Goal: Task Accomplishment & Management: Complete application form

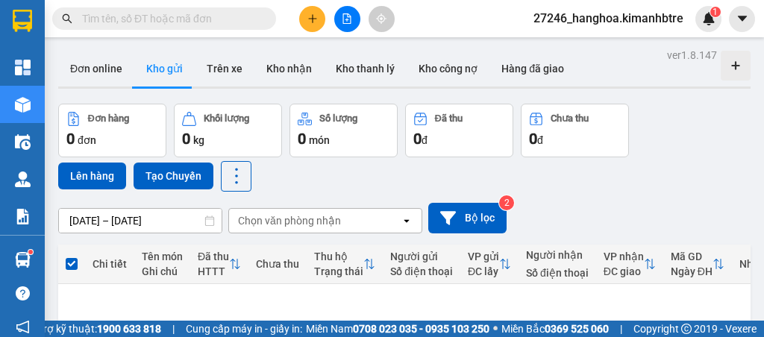
click at [317, 20] on icon "plus" at bounding box center [312, 18] width 10 height 10
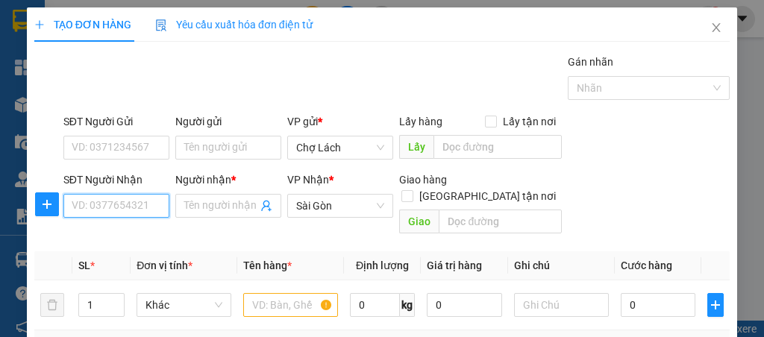
click at [73, 207] on input "SĐT Người Nhận" at bounding box center [116, 206] width 106 height 24
click at [125, 207] on input "806" at bounding box center [116, 206] width 106 height 24
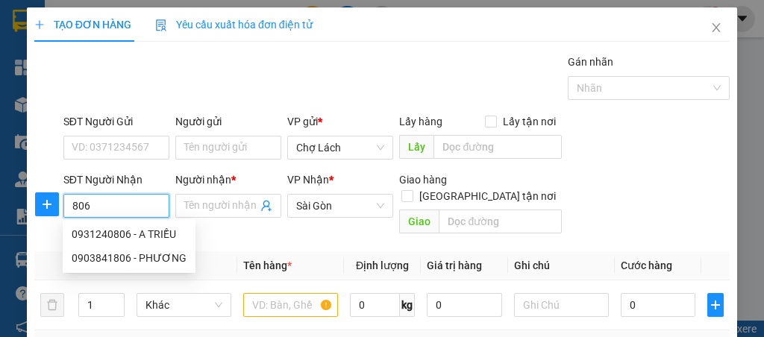
click at [125, 207] on input "806" at bounding box center [116, 206] width 106 height 24
click at [134, 240] on div "0931240806 - A TRIỀU" at bounding box center [129, 234] width 115 height 16
type input "0931240806"
type input "A TRIỀU"
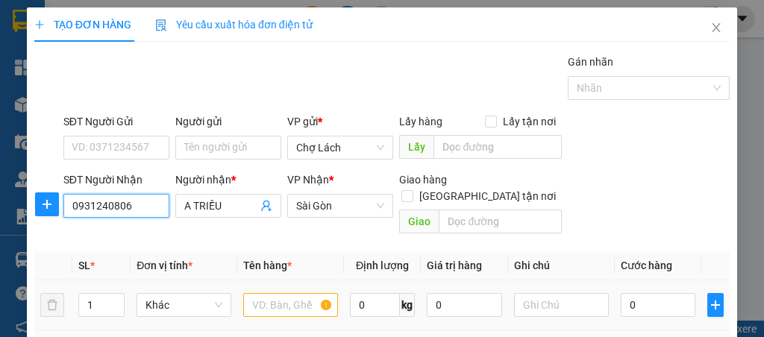
type input "0931240806"
click at [276, 293] on input "text" at bounding box center [290, 305] width 95 height 24
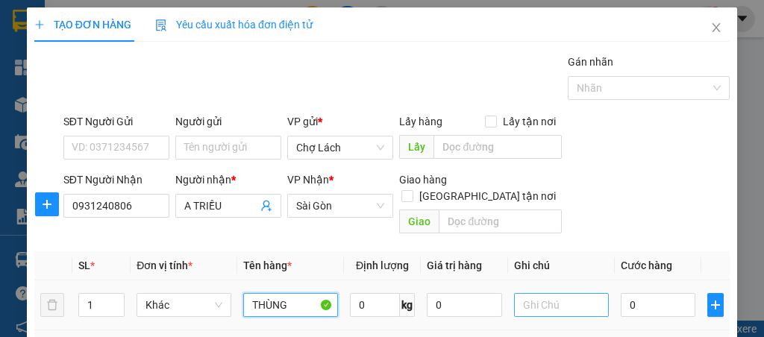
type input "THÙNG"
click at [558, 293] on input "text" at bounding box center [561, 305] width 95 height 24
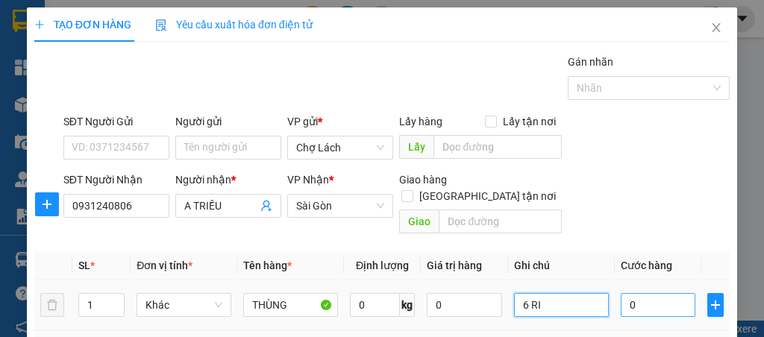
type input "6 RI"
click at [649, 293] on input "0" at bounding box center [658, 305] width 75 height 24
type input "3"
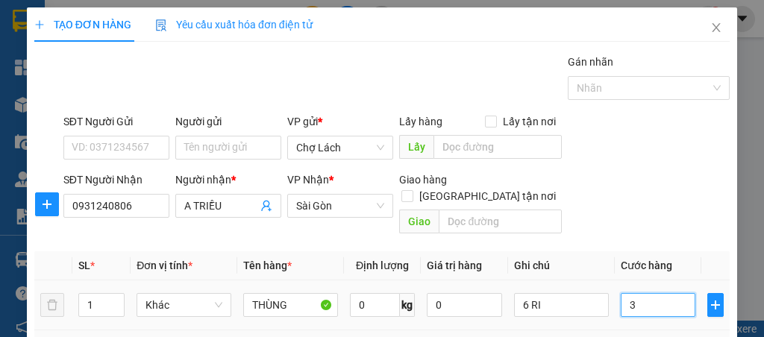
type input "30"
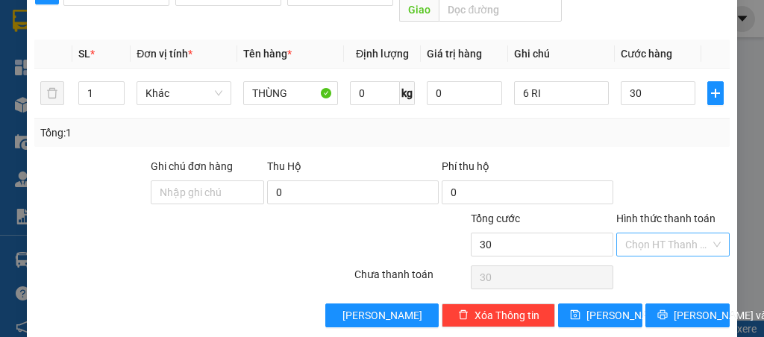
type input "30.000"
click at [668, 234] on input "Hình thức thanh toán" at bounding box center [667, 245] width 85 height 22
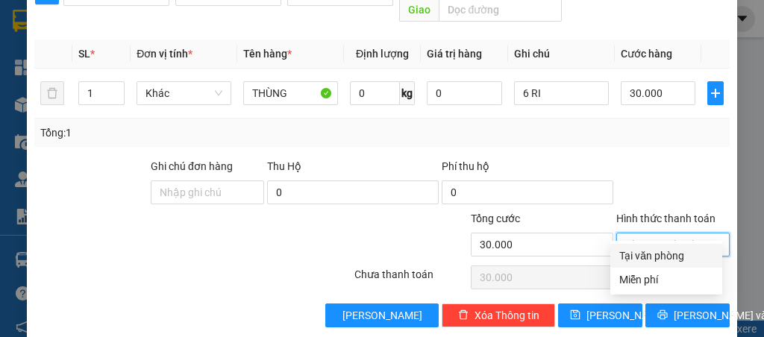
click at [658, 257] on div "Tại văn phòng" at bounding box center [666, 256] width 94 height 16
type input "0"
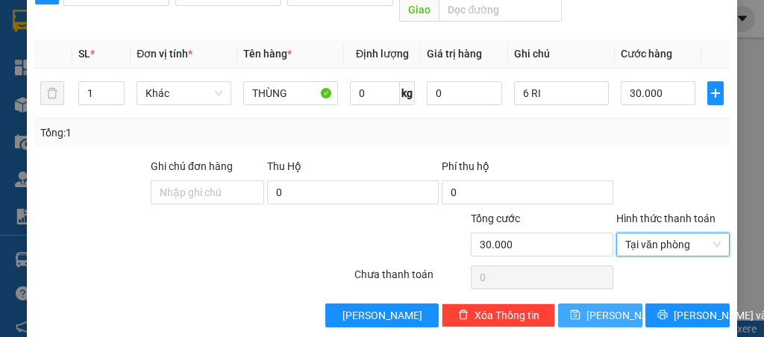
click at [607, 307] on span "[PERSON_NAME]" at bounding box center [626, 315] width 80 height 16
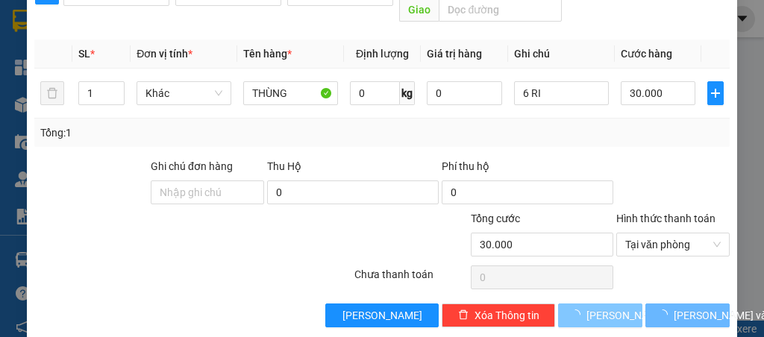
type input "0"
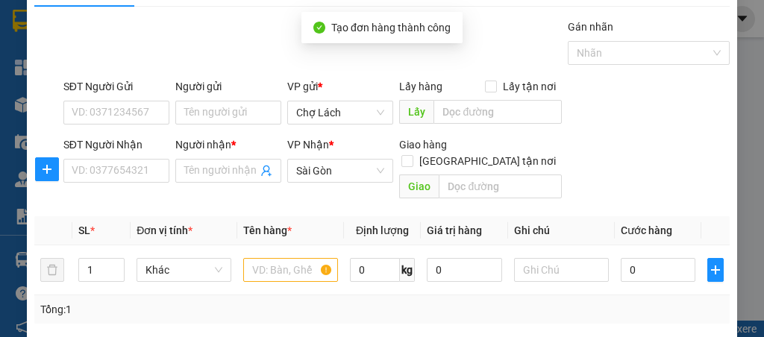
scroll to position [0, 0]
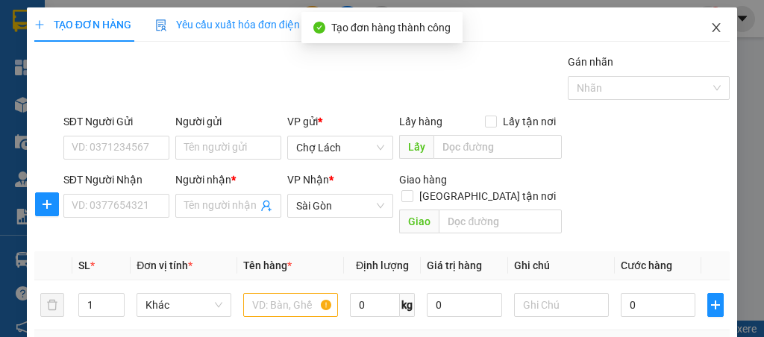
click at [712, 31] on icon "close" at bounding box center [716, 27] width 8 height 9
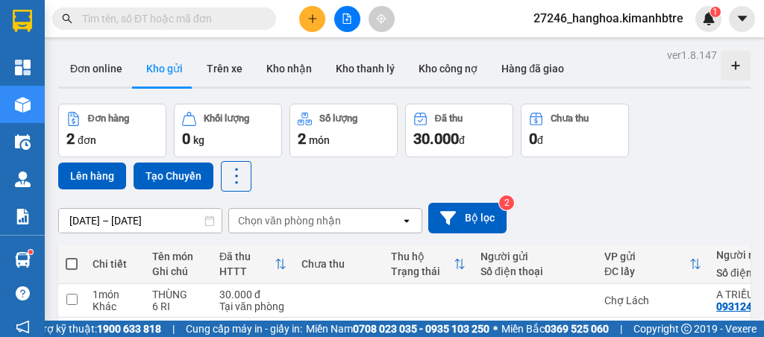
click at [318, 14] on button at bounding box center [312, 19] width 26 height 26
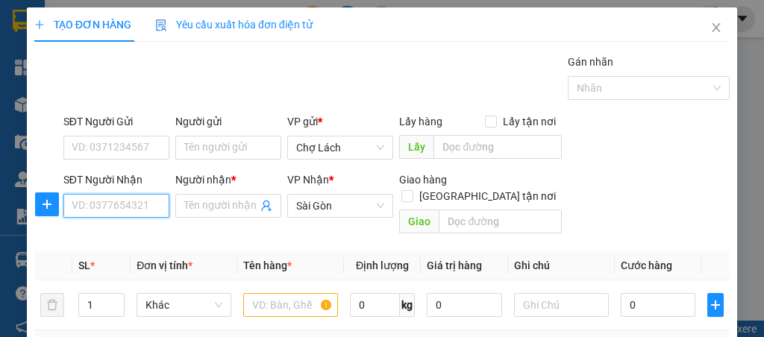
click at [160, 212] on input "SĐT Người Nhận" at bounding box center [116, 206] width 106 height 24
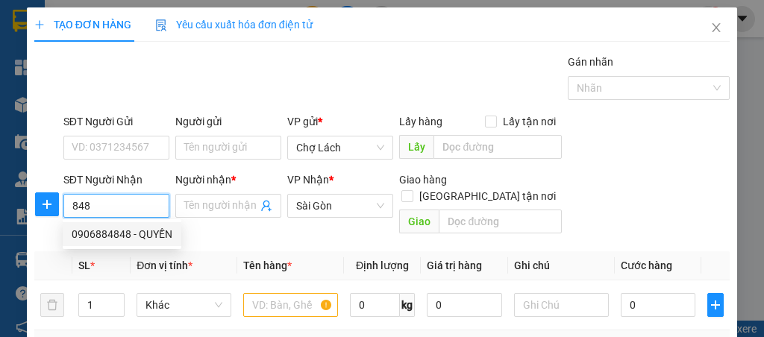
click at [145, 236] on div "0906884848 - QUYỀN" at bounding box center [122, 234] width 101 height 16
type input "0906884848"
type input "QUYỀN"
type input "0906884848"
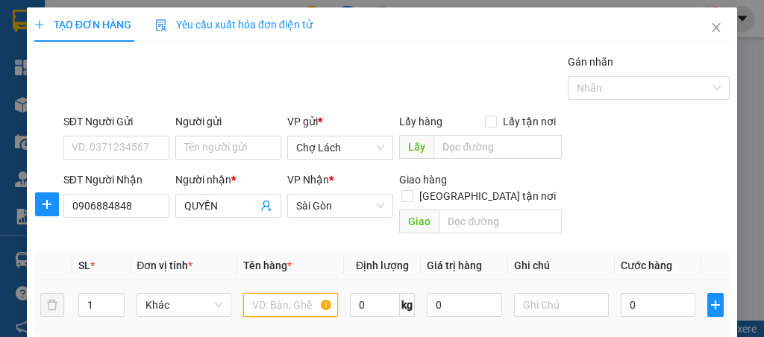
click at [269, 293] on input "text" at bounding box center [290, 305] width 95 height 24
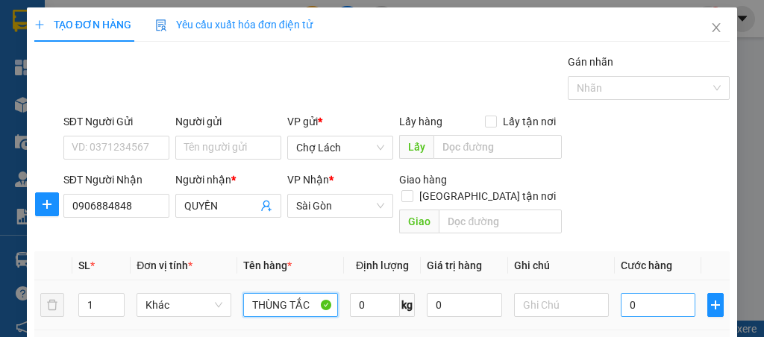
type input "THÙNG TẮC"
click at [628, 293] on input "0" at bounding box center [658, 305] width 75 height 24
type input "6"
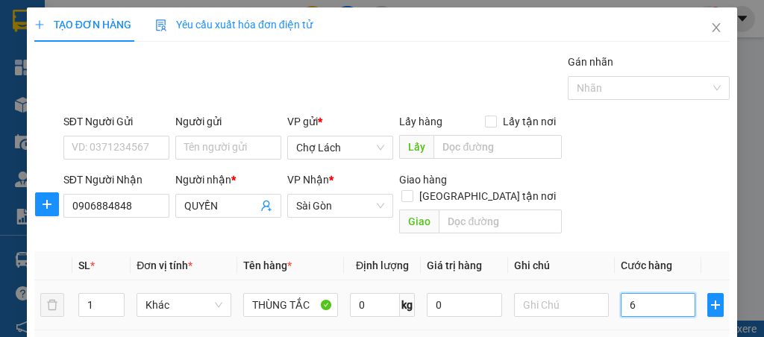
type input "60"
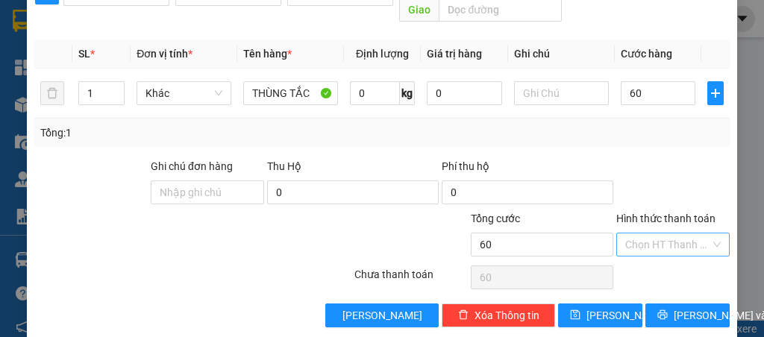
type input "60.000"
click at [665, 234] on input "Hình thức thanh toán" at bounding box center [667, 245] width 85 height 22
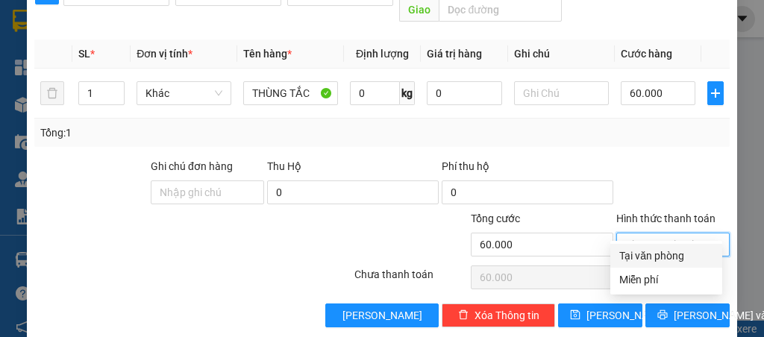
click at [658, 249] on div "Tại văn phòng" at bounding box center [666, 256] width 94 height 16
type input "0"
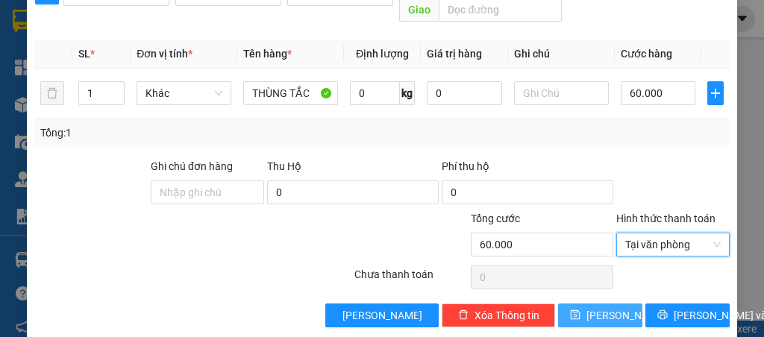
click at [618, 304] on button "[PERSON_NAME]" at bounding box center [600, 316] width 84 height 24
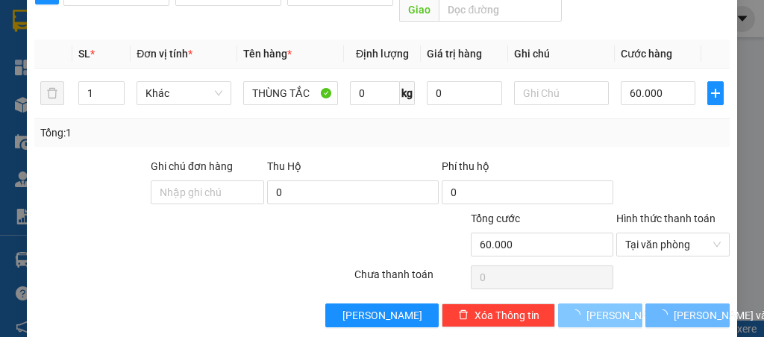
type input "0"
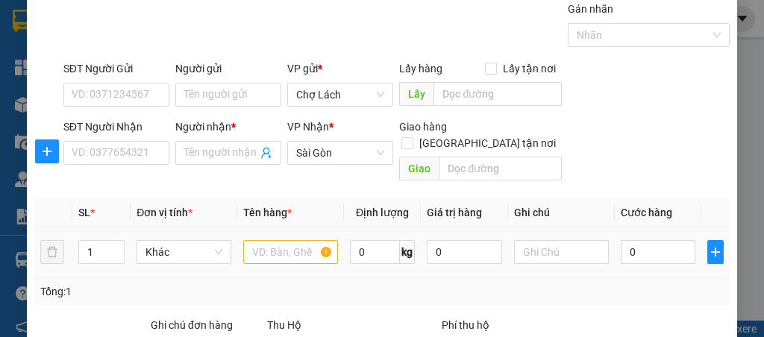
scroll to position [13, 0]
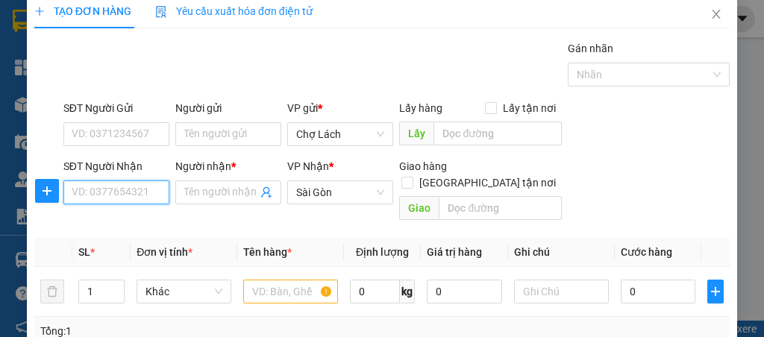
click at [131, 193] on input "SĐT Người Nhận" at bounding box center [116, 193] width 106 height 24
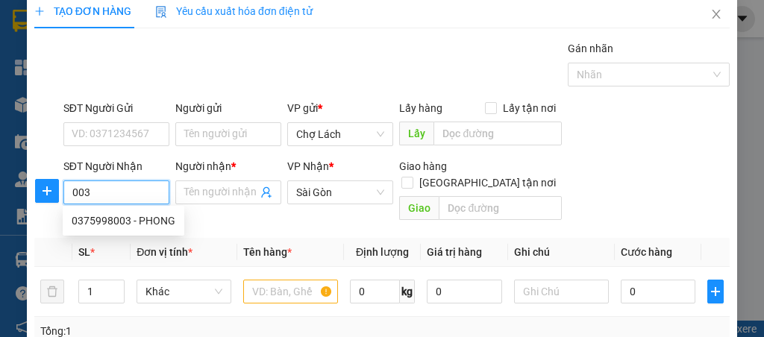
click at [136, 195] on input "003" at bounding box center [116, 193] width 106 height 24
click at [134, 222] on div "0375998003 - PHONG" at bounding box center [124, 221] width 104 height 16
type input "0375998003"
type input "PHONG"
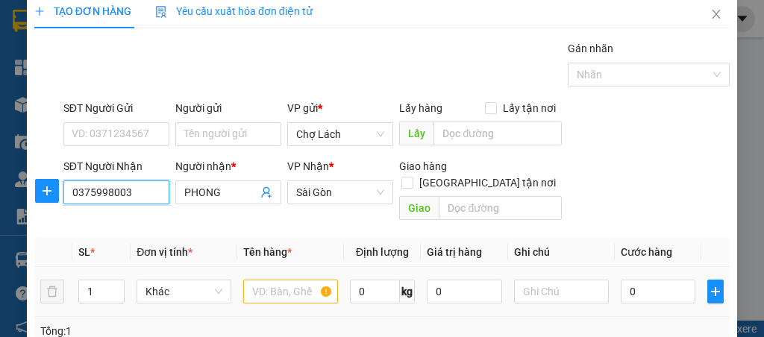
type input "0375998003"
click at [298, 280] on input "text" at bounding box center [290, 292] width 95 height 24
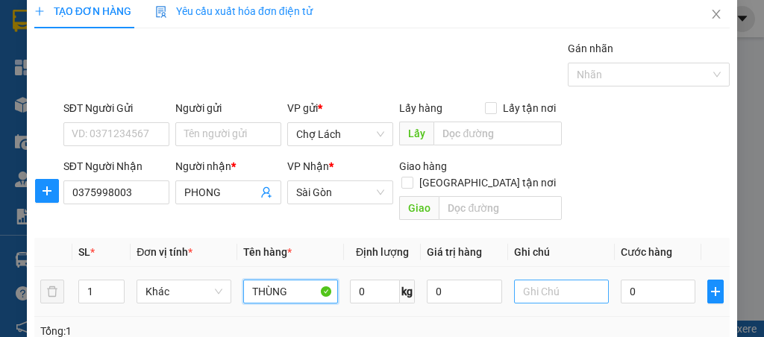
type input "THÙNG"
click at [559, 280] on input "text" at bounding box center [561, 292] width 95 height 24
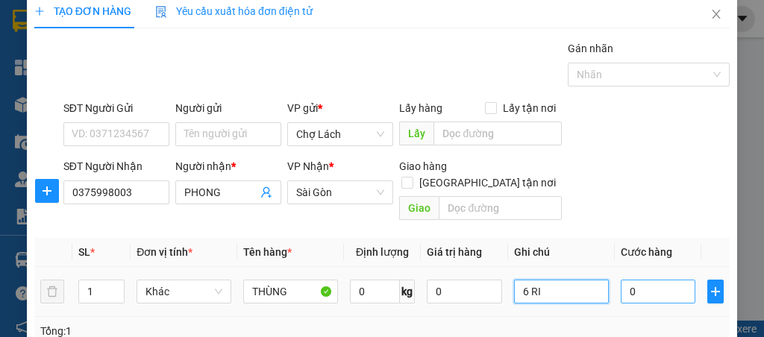
type input "6 RI"
click at [636, 280] on input "0" at bounding box center [658, 292] width 75 height 24
type input "3"
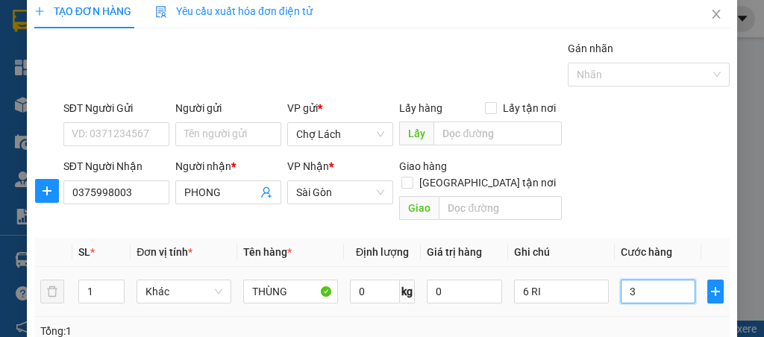
type input "30"
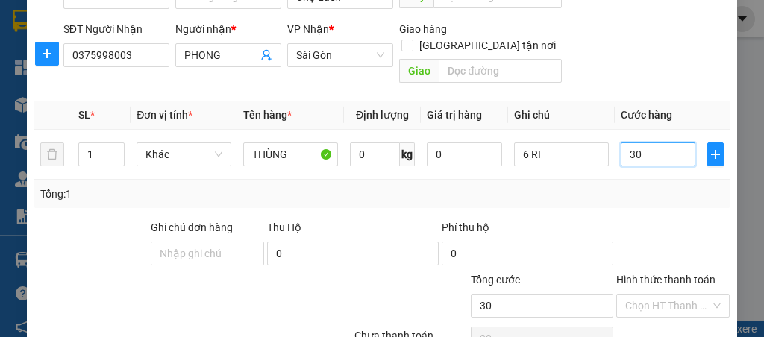
scroll to position [212, 0]
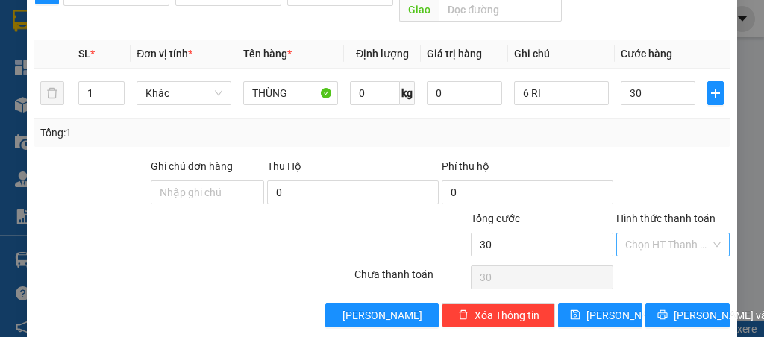
type input "30.000"
click at [643, 234] on input "Hình thức thanh toán" at bounding box center [667, 245] width 85 height 22
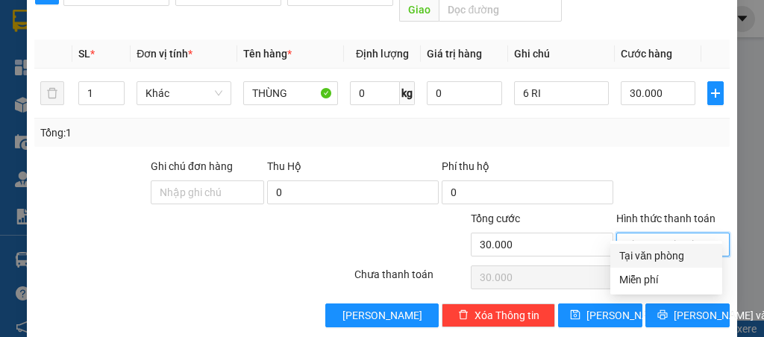
click at [648, 259] on div "Tại văn phòng" at bounding box center [666, 256] width 94 height 16
type input "0"
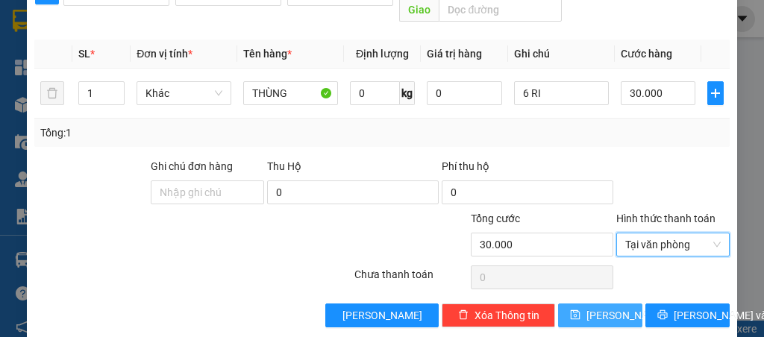
click at [604, 307] on span "[PERSON_NAME]" at bounding box center [626, 315] width 80 height 16
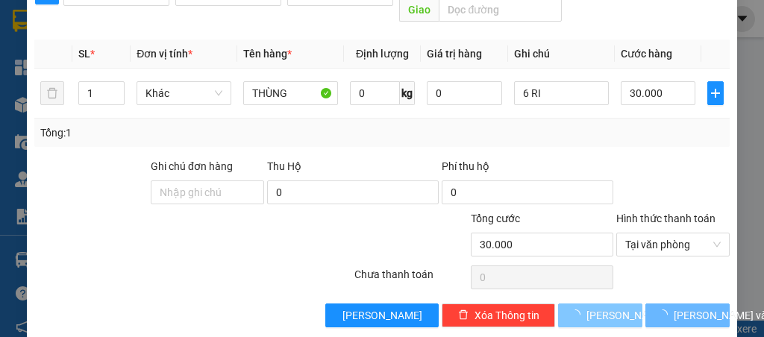
type input "0"
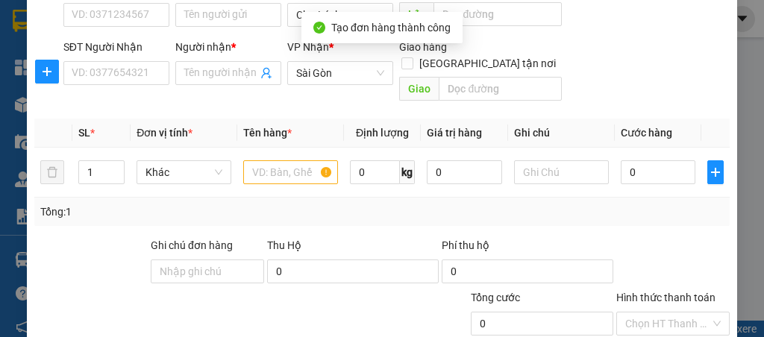
scroll to position [0, 0]
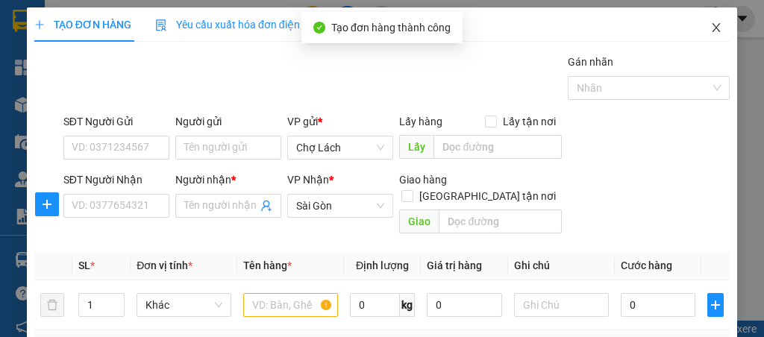
click at [712, 28] on icon "close" at bounding box center [716, 27] width 8 height 9
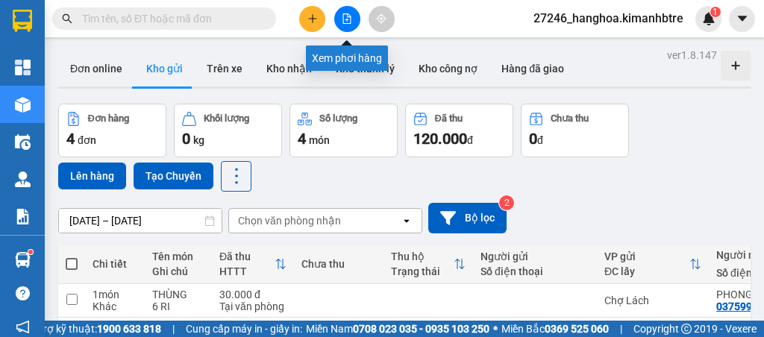
click at [346, 16] on icon "file-add" at bounding box center [347, 18] width 10 height 10
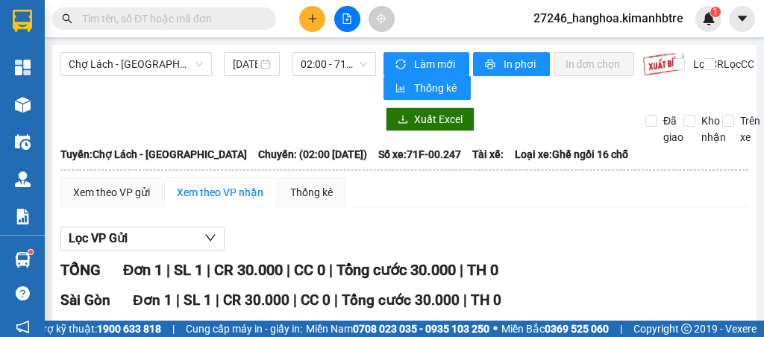
click at [159, 76] on div "Chợ Lách - [GEOGRAPHIC_DATA] [DATE] 02:00 - 71F-00.247" at bounding box center [218, 76] width 316 height 48
click at [122, 64] on span "Chợ Lách - [GEOGRAPHIC_DATA]" at bounding box center [136, 64] width 134 height 22
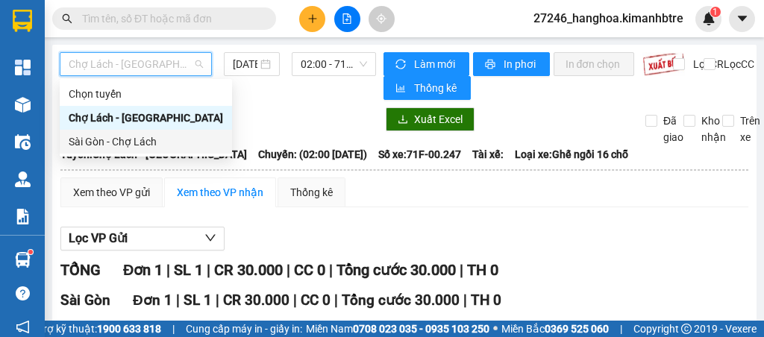
click at [158, 141] on div "Sài Gòn - Chợ Lách" at bounding box center [146, 142] width 154 height 16
type input "[DATE]"
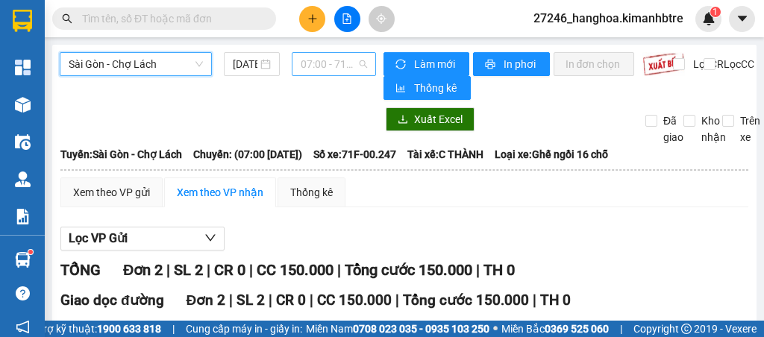
click at [308, 67] on span "07:00 - 71F-00.247" at bounding box center [334, 64] width 66 height 22
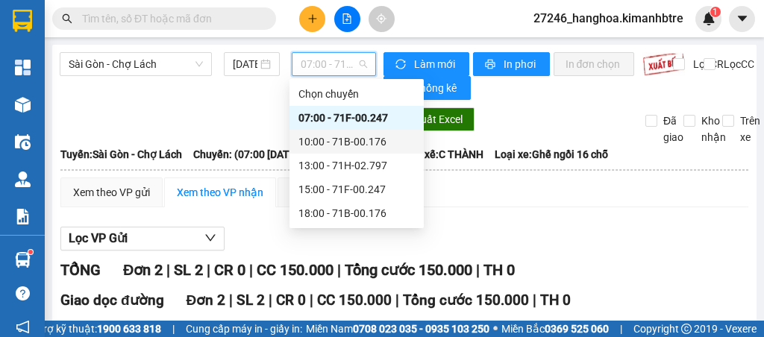
click at [337, 148] on div "10:00 - 71B-00.176" at bounding box center [356, 142] width 116 height 16
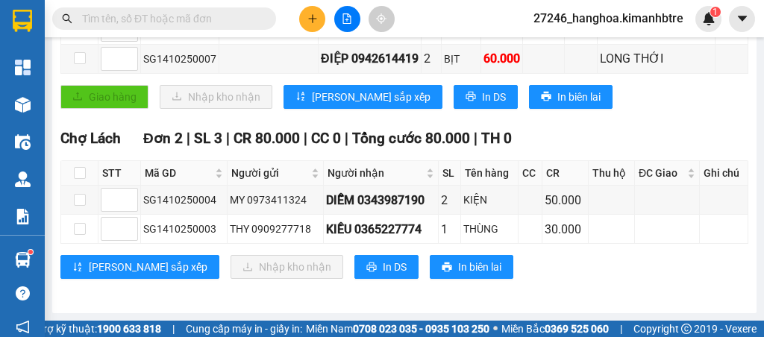
scroll to position [119, 0]
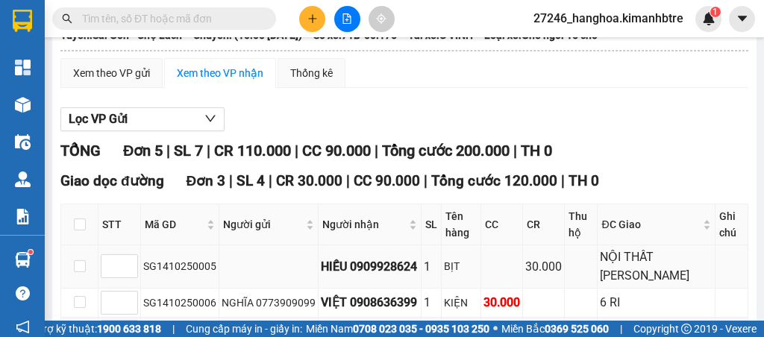
click at [410, 269] on div "HIẾU 0909928624" at bounding box center [370, 266] width 98 height 19
click at [312, 17] on icon "plus" at bounding box center [312, 18] width 1 height 8
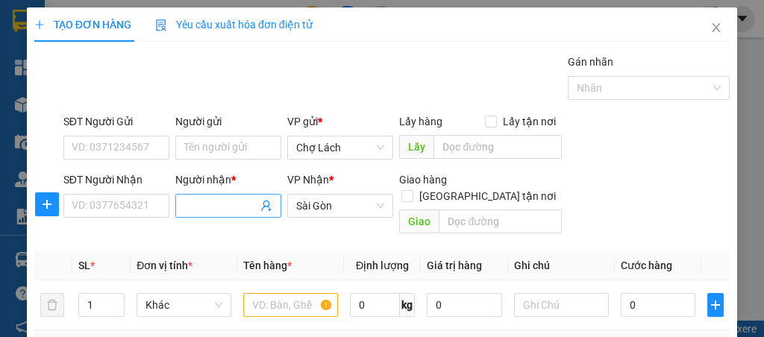
click at [225, 207] on input "Người nhận *" at bounding box center [220, 206] width 73 height 16
type input "TỰ LIÊN HỆ"
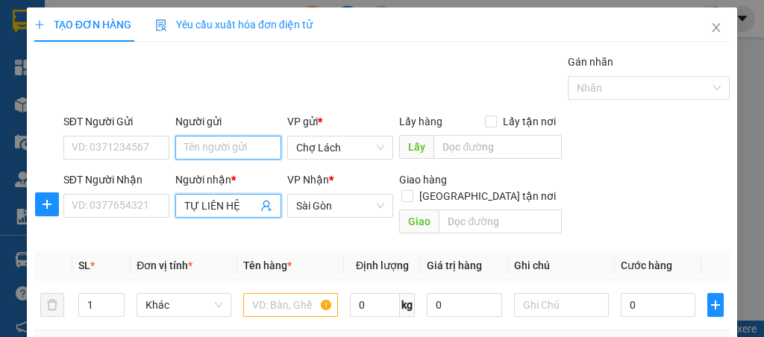
click at [198, 143] on input "Người gửi" at bounding box center [228, 148] width 106 height 24
type input "PHÚC MÈO"
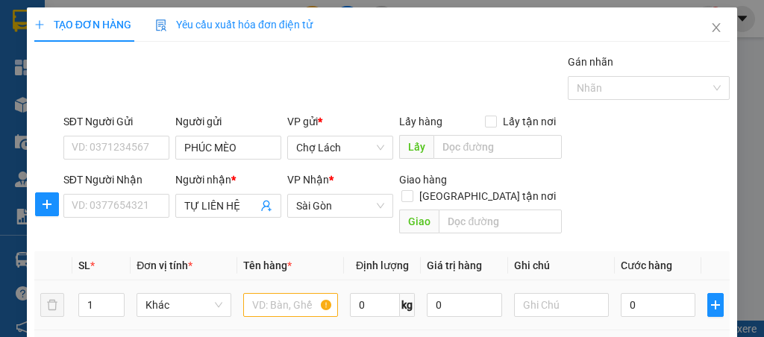
click at [288, 300] on div at bounding box center [290, 305] width 95 height 30
click at [285, 294] on input "text" at bounding box center [290, 305] width 95 height 24
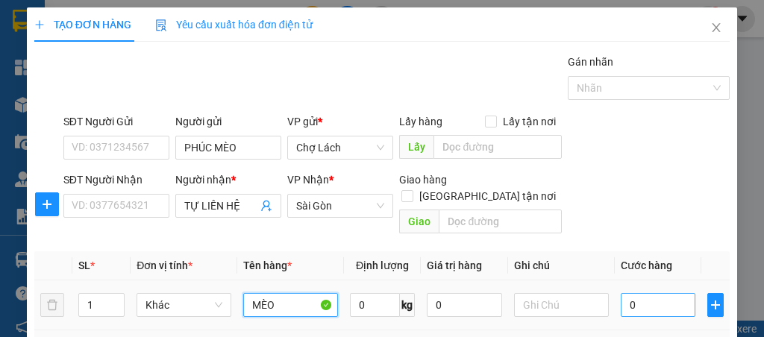
type input "MÈO"
click at [645, 293] on input "0" at bounding box center [658, 305] width 75 height 24
type input "5"
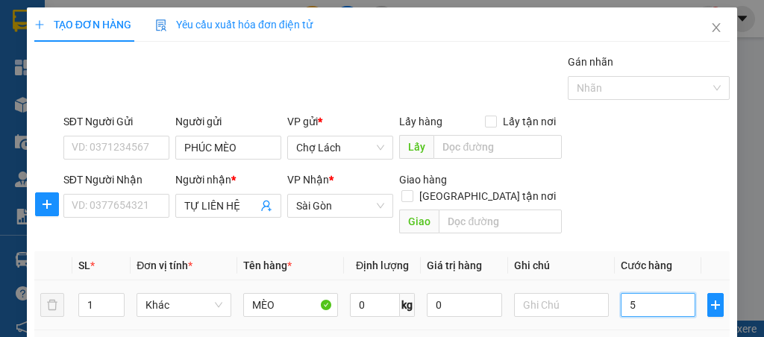
type input "50"
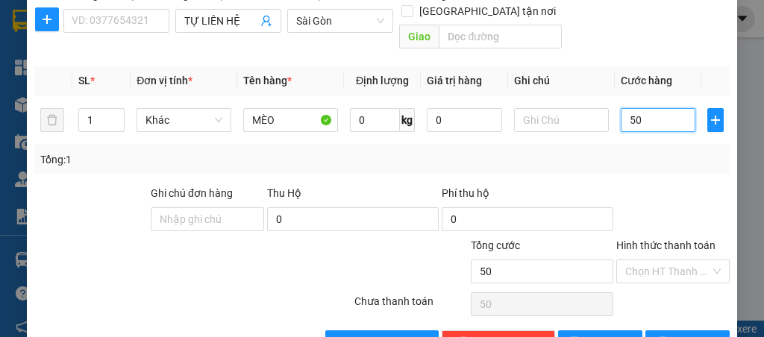
scroll to position [212, 0]
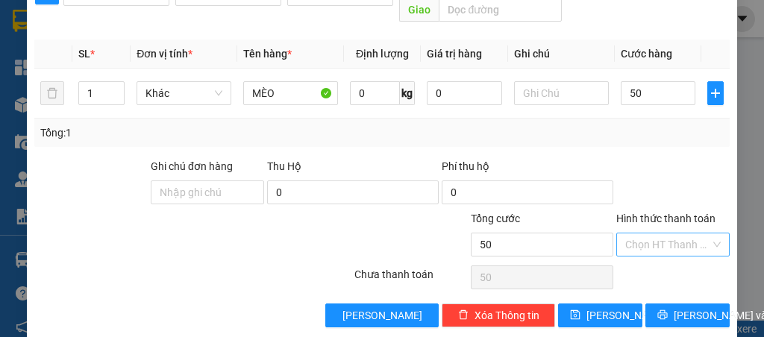
type input "50.000"
click at [663, 234] on input "Hình thức thanh toán" at bounding box center [667, 245] width 85 height 22
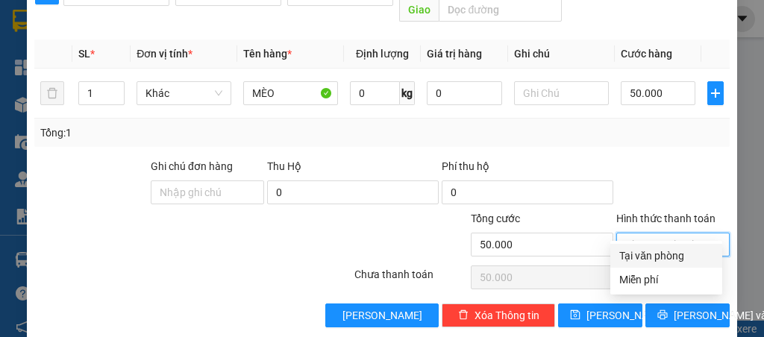
click at [655, 252] on div "Tại văn phòng" at bounding box center [666, 256] width 94 height 16
type input "0"
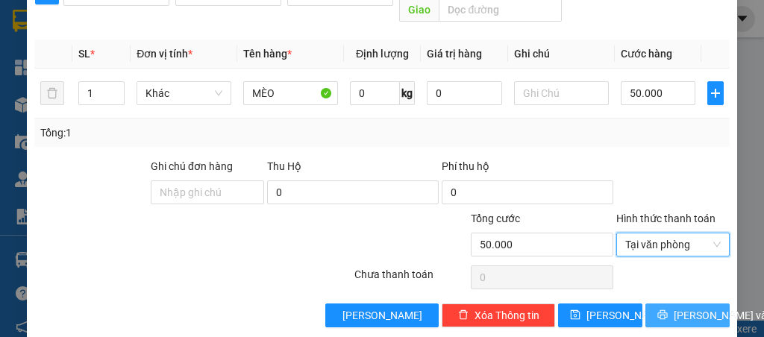
click at [674, 307] on span "[PERSON_NAME] và In" at bounding box center [726, 315] width 104 height 16
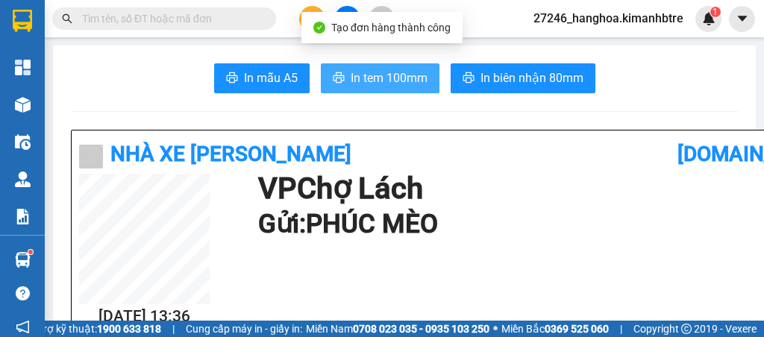
click at [376, 78] on span "In tem 100mm" at bounding box center [389, 78] width 77 height 19
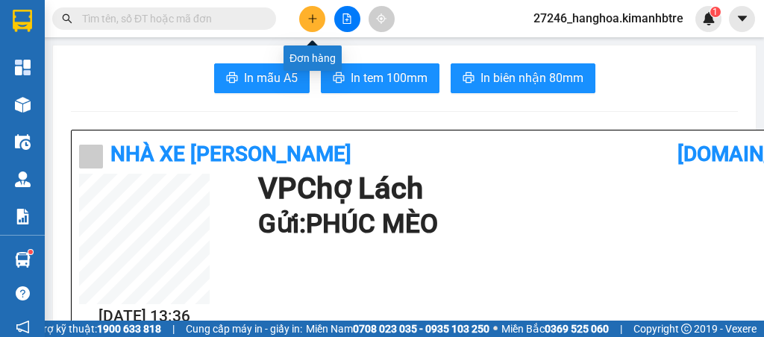
click at [308, 17] on icon "plus" at bounding box center [312, 18] width 10 height 10
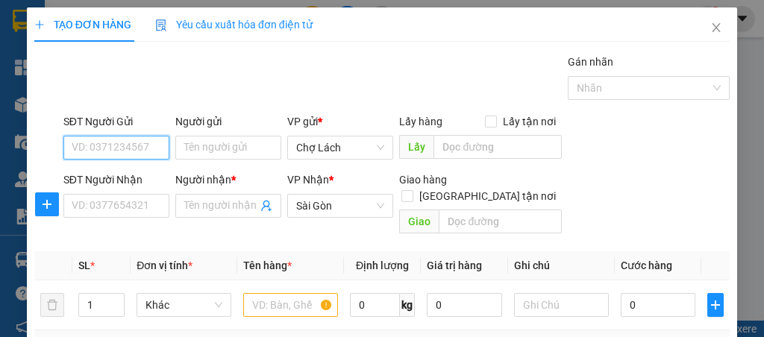
click at [102, 154] on input "SĐT Người Gửi" at bounding box center [116, 148] width 106 height 24
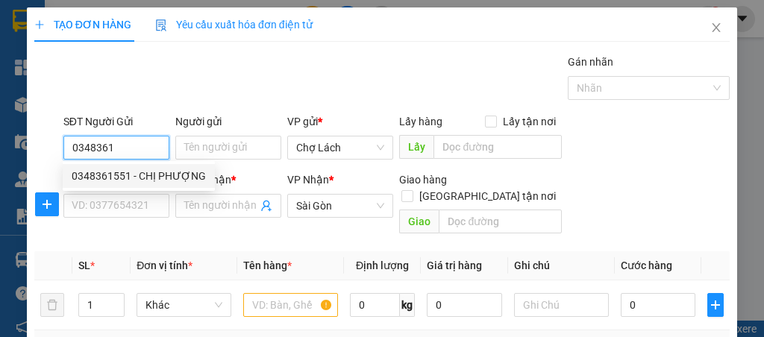
click at [117, 173] on div "0348361551 - CHỊ PHƯỢNG" at bounding box center [139, 176] width 134 height 16
type input "0348361551"
type input "CHỊ PHƯỢNG"
type input "0348361551"
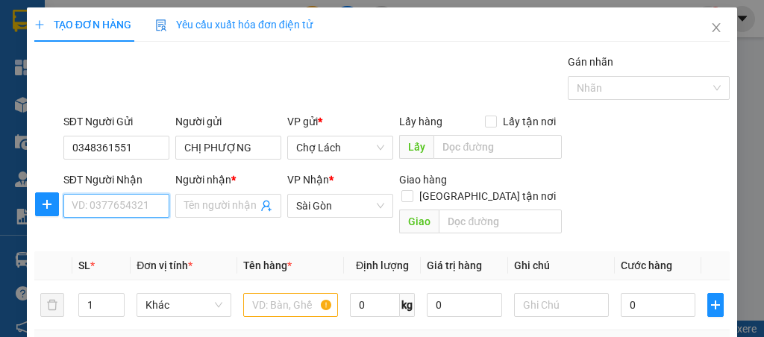
click at [131, 204] on input "SĐT Người Nhận" at bounding box center [116, 206] width 106 height 24
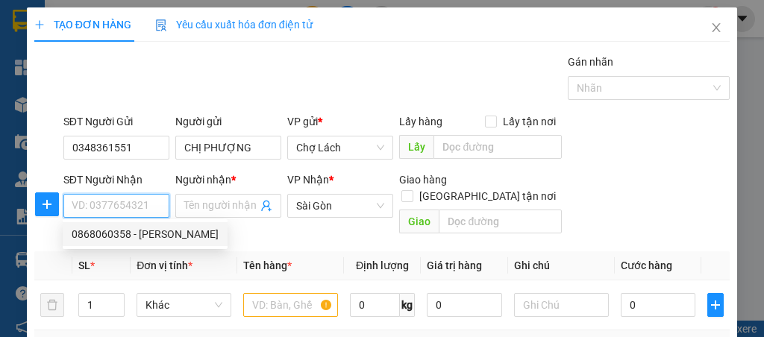
click at [140, 234] on div "0868060358 - [PERSON_NAME]" at bounding box center [145, 234] width 147 height 16
type input "0868060358"
type input "HOÀNG TÂM"
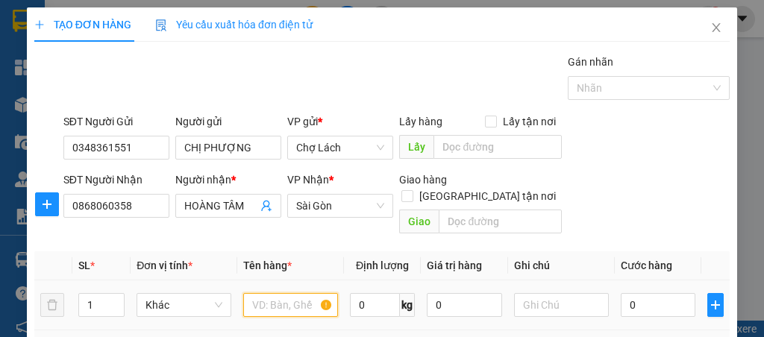
click at [267, 293] on input "text" at bounding box center [290, 305] width 95 height 24
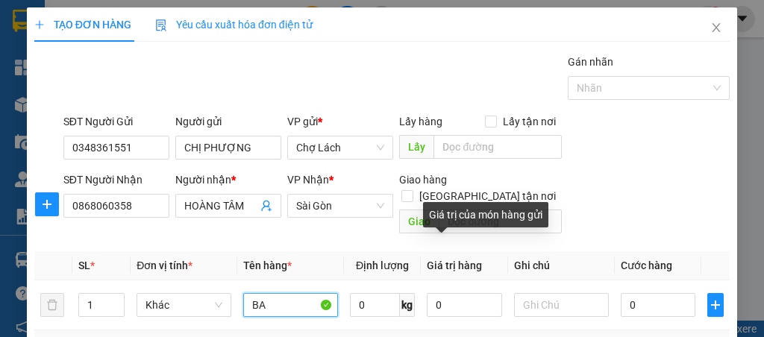
type input "B"
type input "GIỎ"
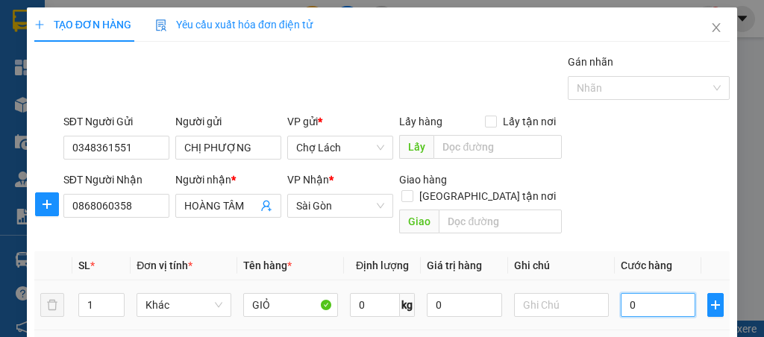
click at [637, 293] on input "0" at bounding box center [658, 305] width 75 height 24
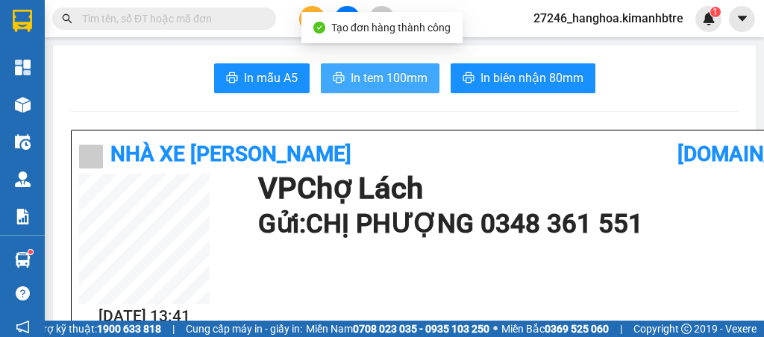
click at [364, 71] on span "In tem 100mm" at bounding box center [389, 78] width 77 height 19
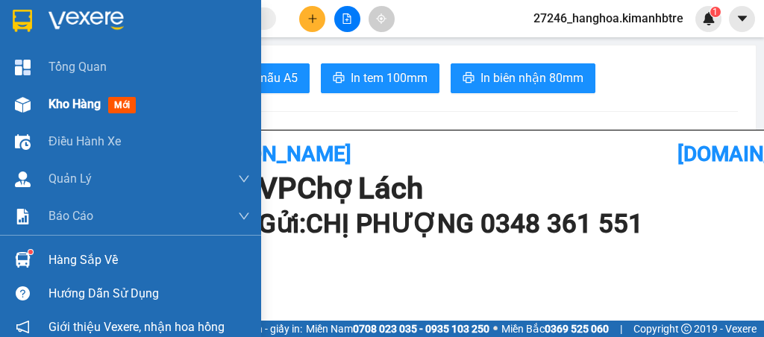
click at [54, 111] on span "Kho hàng" at bounding box center [74, 104] width 52 height 14
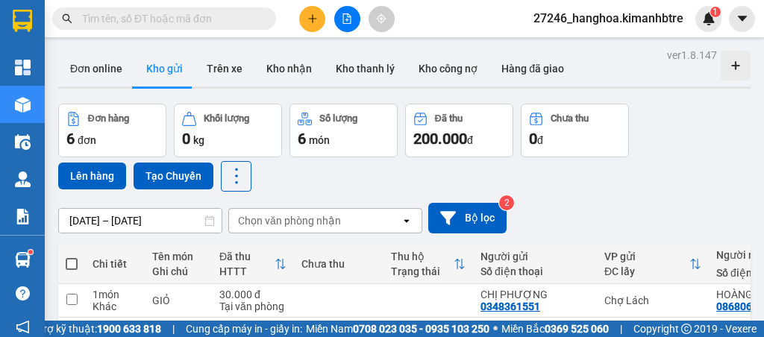
click at [69, 258] on span at bounding box center [72, 264] width 12 height 12
click at [72, 257] on input "checkbox" at bounding box center [72, 257] width 0 height 0
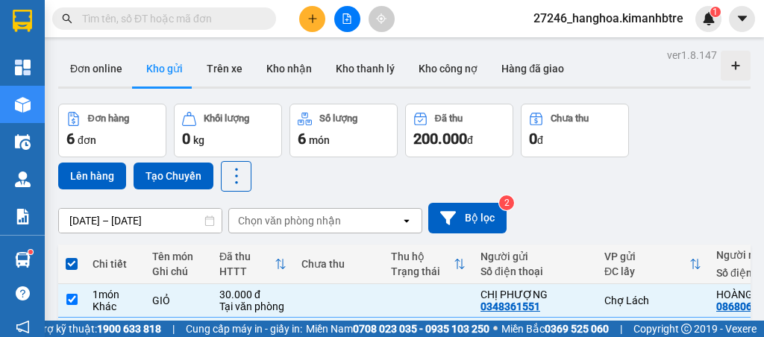
click at [97, 161] on div "Lên hàng Tạo Chuyến" at bounding box center [154, 176] width 193 height 31
click at [88, 174] on button "Lên hàng" at bounding box center [92, 176] width 68 height 27
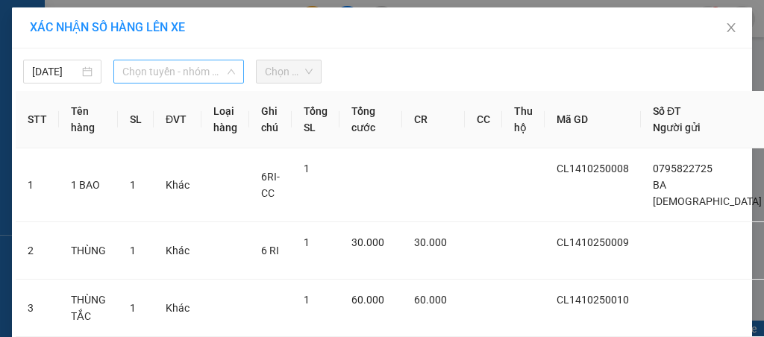
click at [154, 71] on span "Chọn tuyến - nhóm tuyến" at bounding box center [178, 71] width 113 height 22
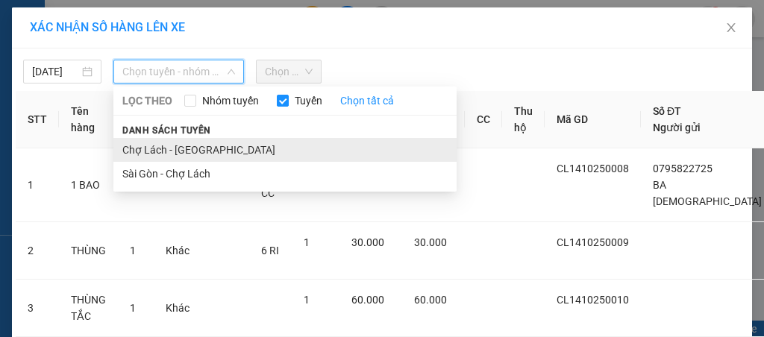
drag, startPoint x: 180, startPoint y: 151, endPoint x: 289, endPoint y: 81, distance: 129.9
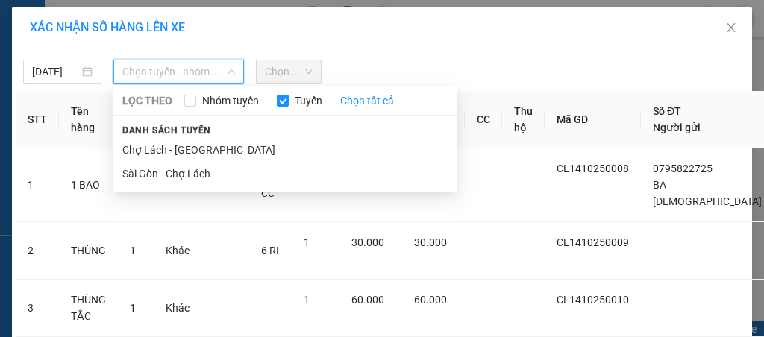
click at [179, 146] on li "Chợ Lách - [GEOGRAPHIC_DATA]" at bounding box center [284, 150] width 343 height 24
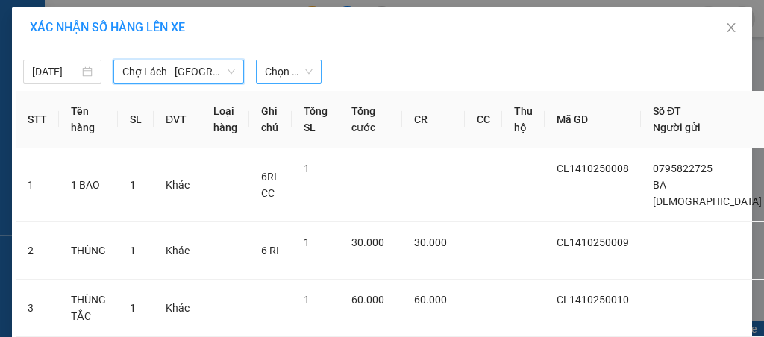
click at [297, 70] on span "Chọn chuyến" at bounding box center [289, 71] width 48 height 22
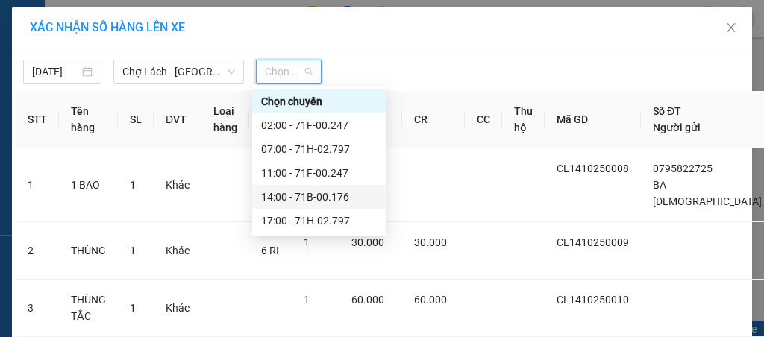
click at [298, 196] on div "14:00 - 71B-00.176" at bounding box center [319, 197] width 116 height 16
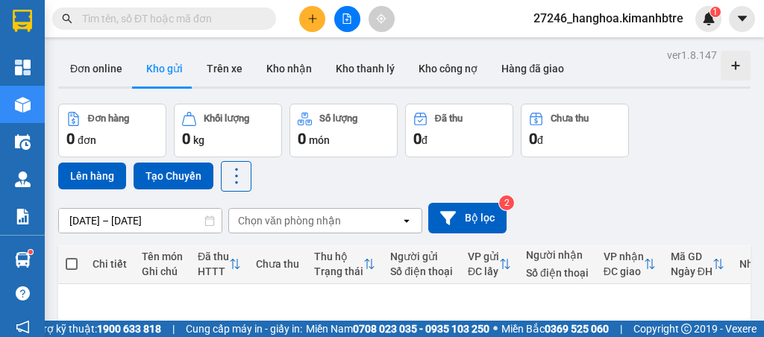
click at [242, 16] on input "text" at bounding box center [170, 18] width 176 height 16
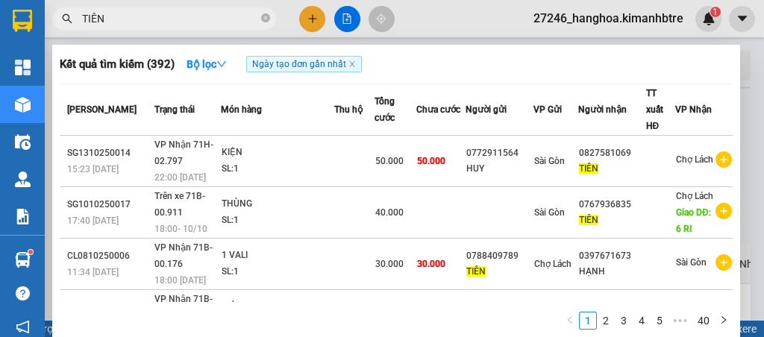
type input "TIÊN"
